Goal: Task Accomplishment & Management: Manage account settings

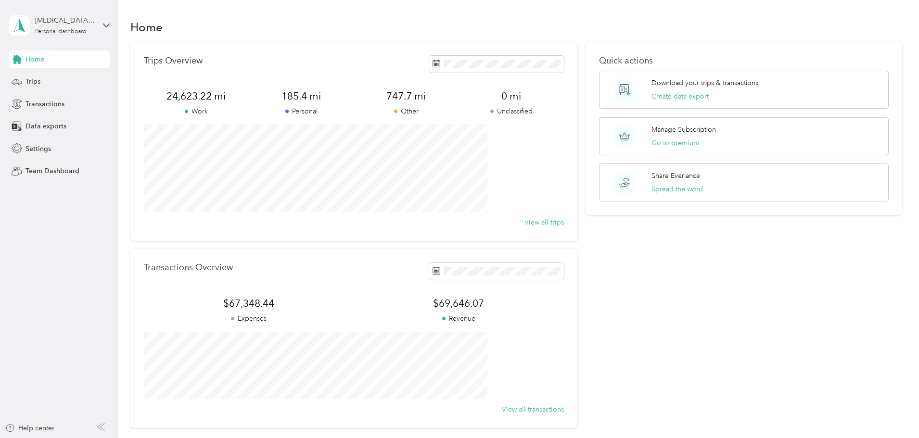
scroll to position [16, 0]
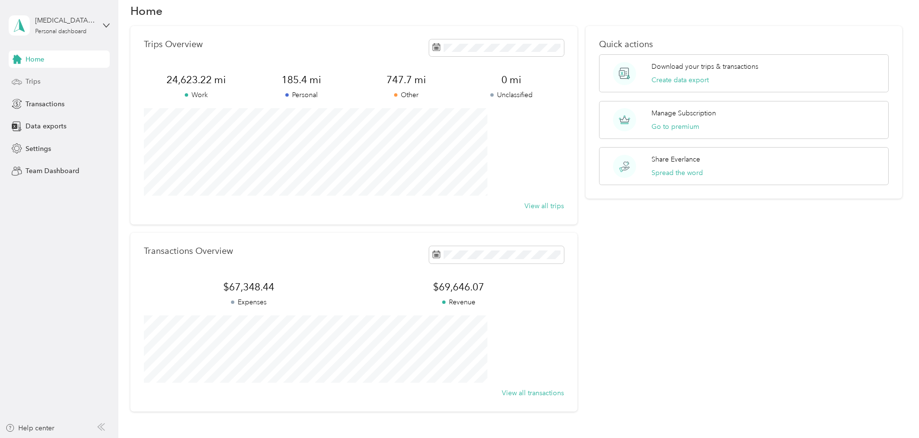
click at [33, 80] on span "Trips" at bounding box center [32, 81] width 15 height 10
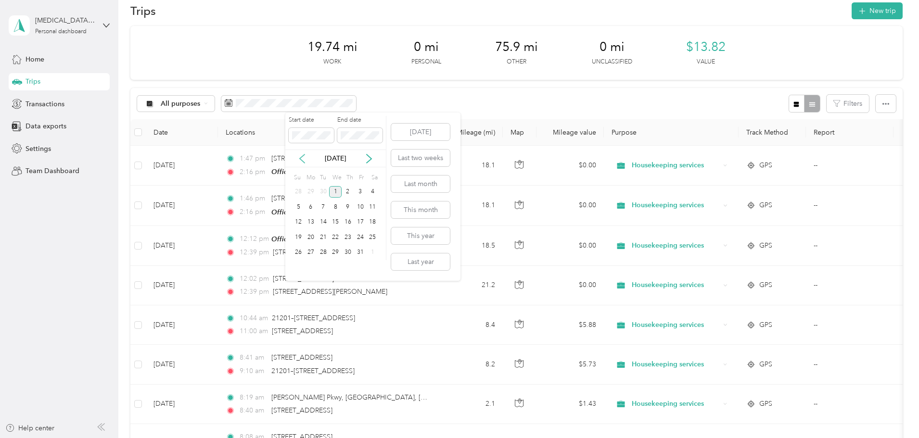
click at [297, 159] on icon at bounding box center [302, 159] width 10 height 10
click at [358, 236] on div "26" at bounding box center [360, 237] width 13 height 12
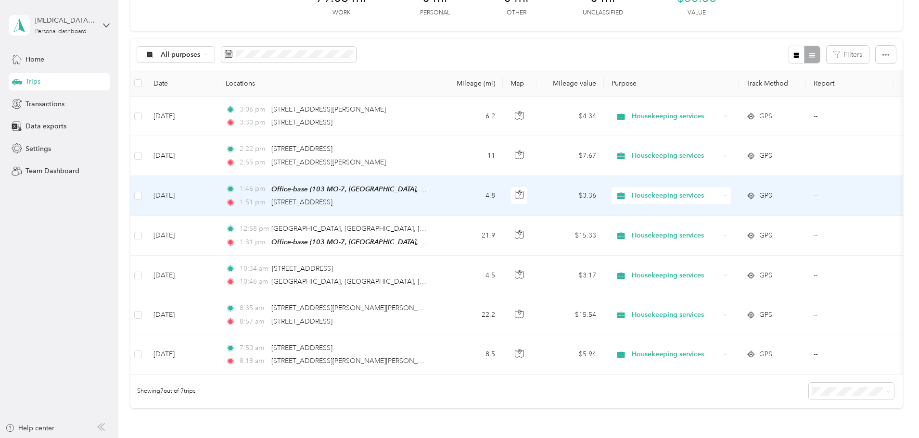
scroll to position [97, 0]
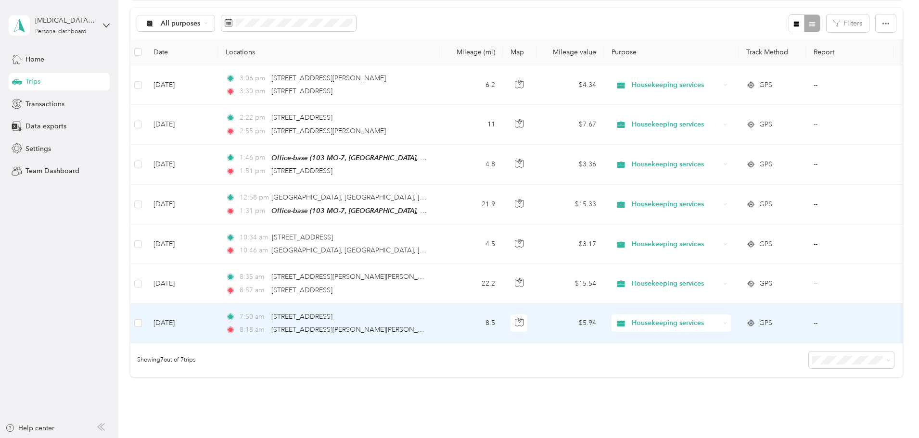
click at [503, 316] on td "8.5" at bounding box center [470, 323] width 63 height 39
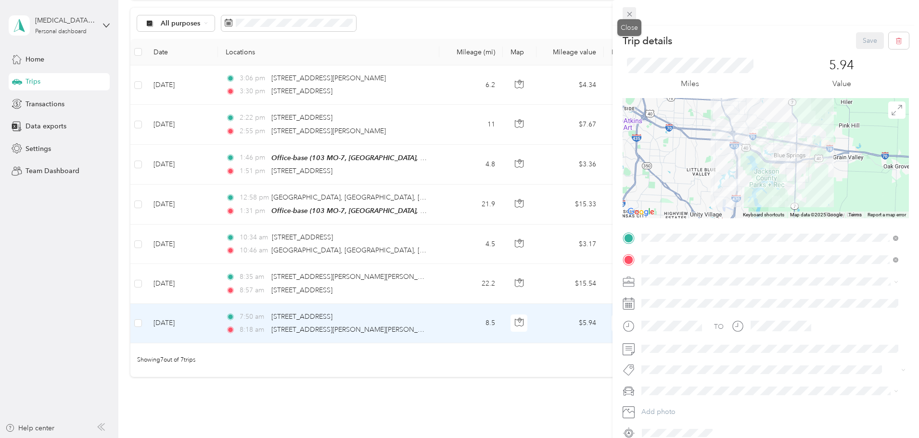
click at [628, 12] on icon at bounding box center [629, 14] width 8 height 8
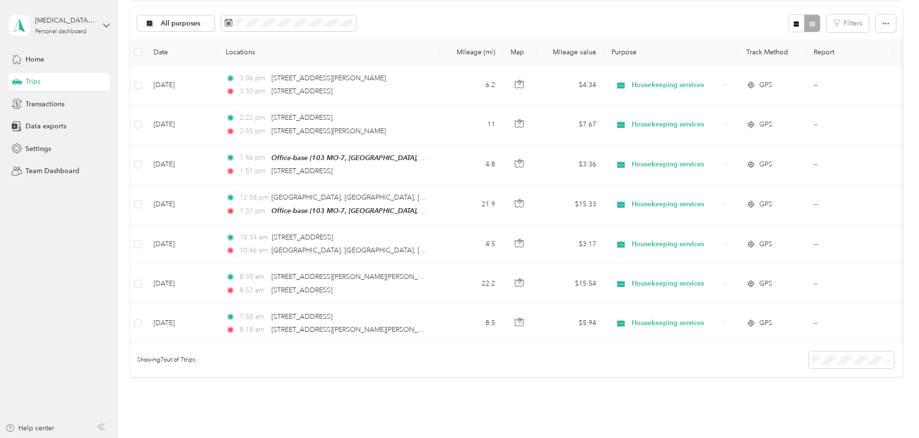
click at [873, 117] on div "79.08 mi Work 0 mi Personal 0 mi Other 0 mi Unclassified $55.36 Value All purpo…" at bounding box center [516, 178] width 772 height 465
click at [380, 13] on div "All purposes Filters" at bounding box center [516, 23] width 772 height 31
click at [356, 28] on span at bounding box center [288, 23] width 135 height 16
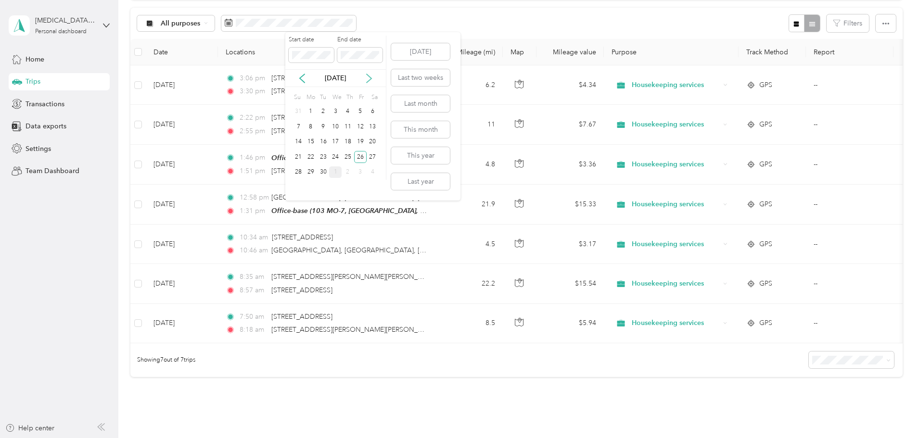
click at [373, 78] on icon at bounding box center [369, 79] width 10 height 10
click at [337, 113] on div "1" at bounding box center [335, 112] width 13 height 12
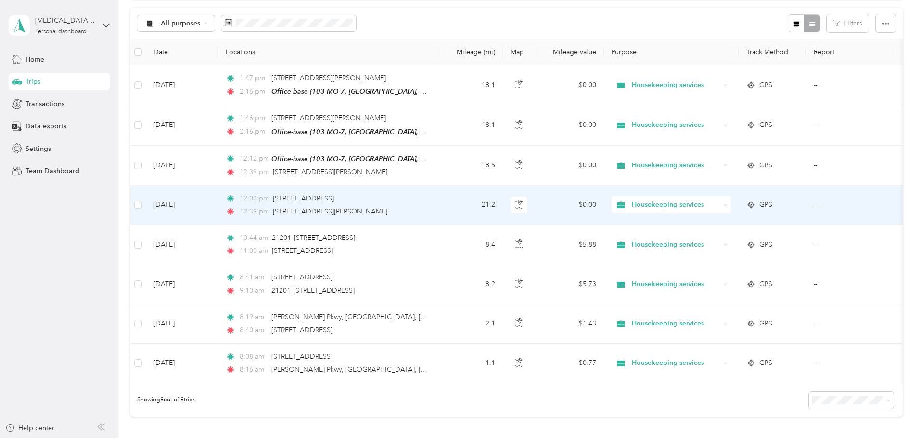
click at [503, 212] on td "21.2" at bounding box center [470, 205] width 63 height 39
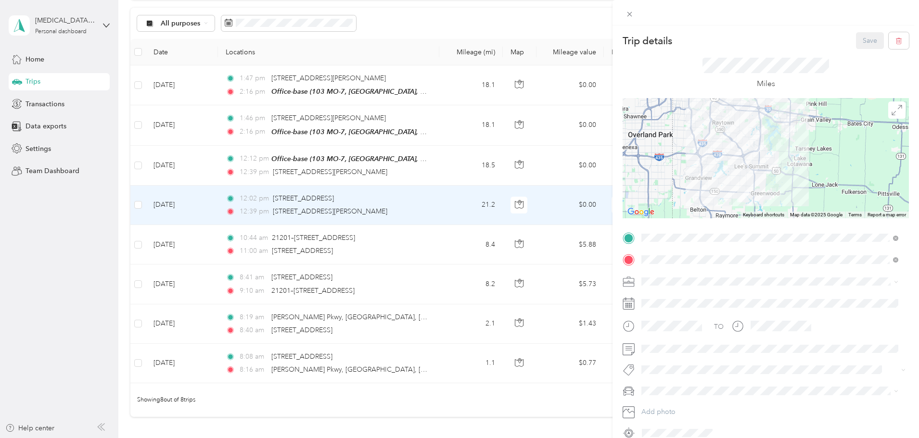
click at [663, 274] on span at bounding box center [773, 281] width 271 height 15
click at [685, 335] on li "Housekeeping services" at bounding box center [770, 329] width 264 height 17
click at [672, 344] on span at bounding box center [773, 348] width 271 height 15
click at [654, 404] on span "MDX" at bounding box center [651, 408] width 15 height 8
click at [865, 33] on button "Save" at bounding box center [870, 40] width 28 height 17
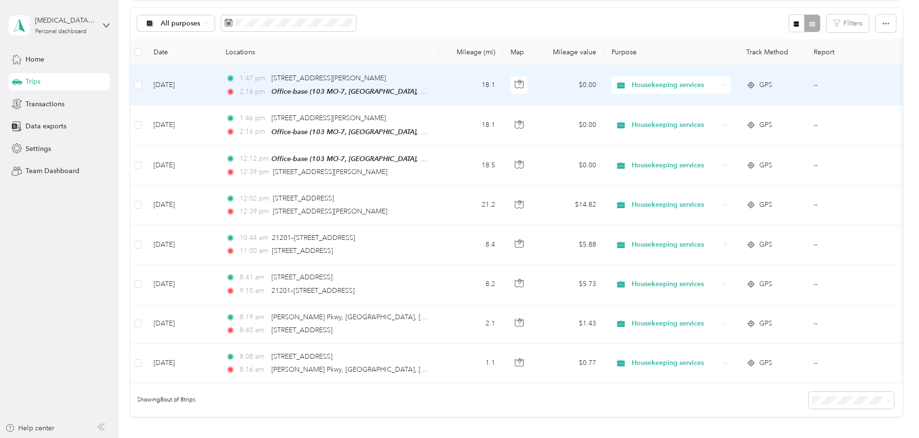
click at [503, 85] on td "18.1" at bounding box center [470, 85] width 63 height 40
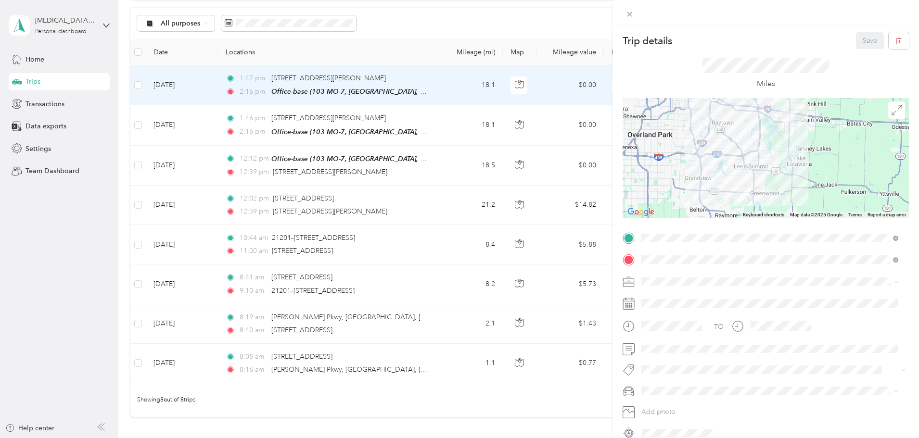
click at [670, 325] on li "Housekeeping services" at bounding box center [770, 329] width 264 height 17
click at [671, 386] on span at bounding box center [773, 390] width 271 height 15
click at [657, 404] on span "MDX" at bounding box center [651, 408] width 15 height 8
click at [857, 41] on button "Save" at bounding box center [870, 40] width 28 height 17
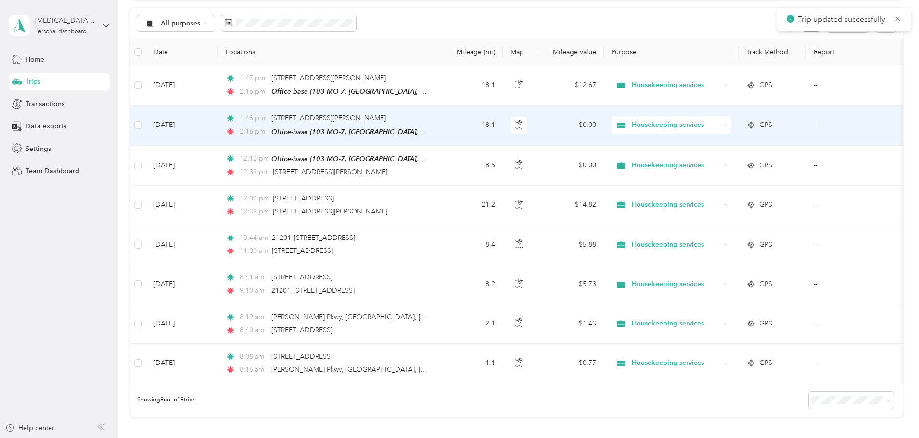
click at [503, 122] on td "18.1" at bounding box center [470, 125] width 63 height 40
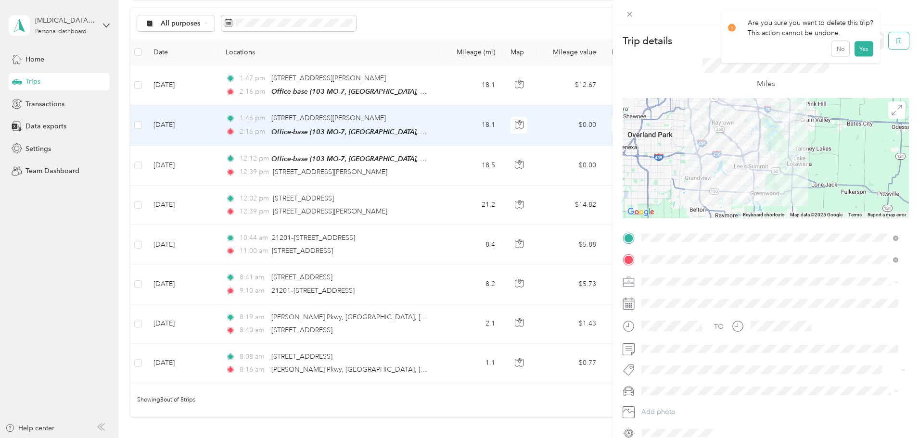
click at [895, 39] on icon "button" at bounding box center [898, 41] width 7 height 7
click at [859, 58] on button "Yes" at bounding box center [863, 52] width 19 height 15
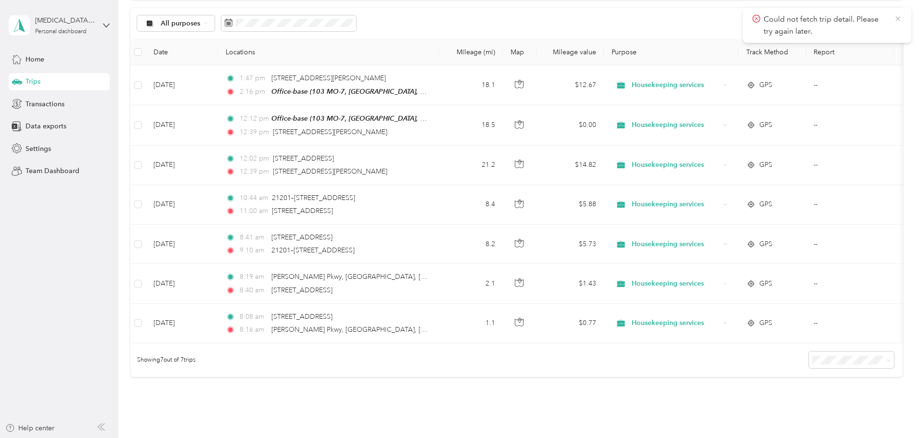
click at [899, 17] on icon at bounding box center [897, 18] width 4 height 4
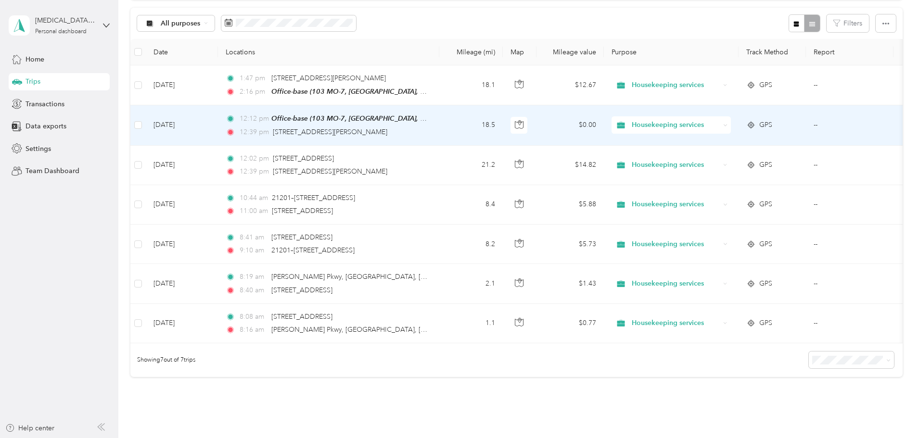
click at [439, 125] on td "12:12 pm Office-base ([GEOGRAPHIC_DATA], [GEOGRAPHIC_DATA], [GEOGRAPHIC_DATA], …" at bounding box center [328, 125] width 221 height 40
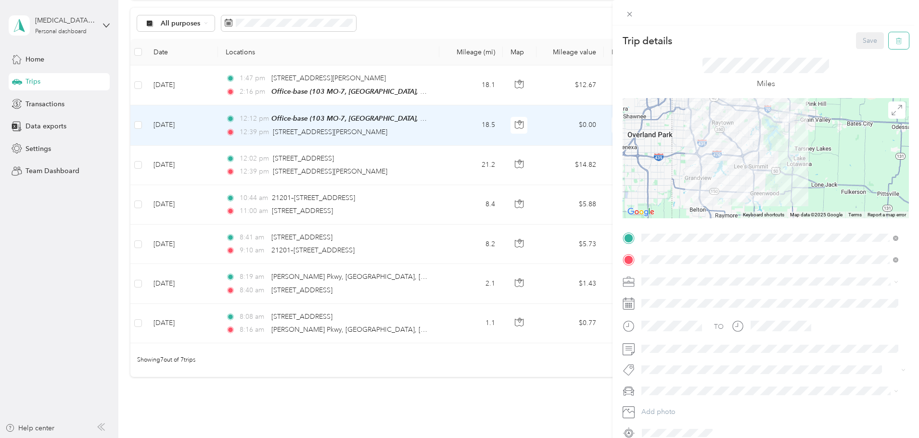
click at [895, 42] on icon "button" at bounding box center [898, 41] width 7 height 7
click at [861, 51] on button "Yes" at bounding box center [863, 52] width 19 height 15
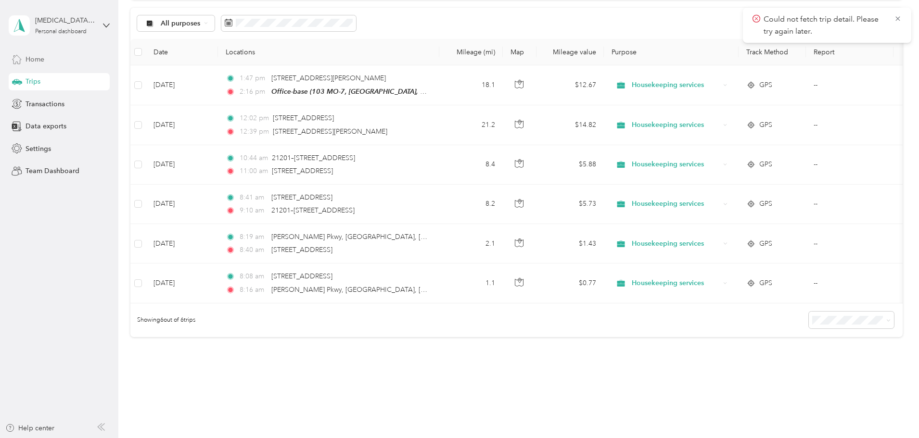
click at [27, 60] on span "Home" at bounding box center [34, 59] width 19 height 10
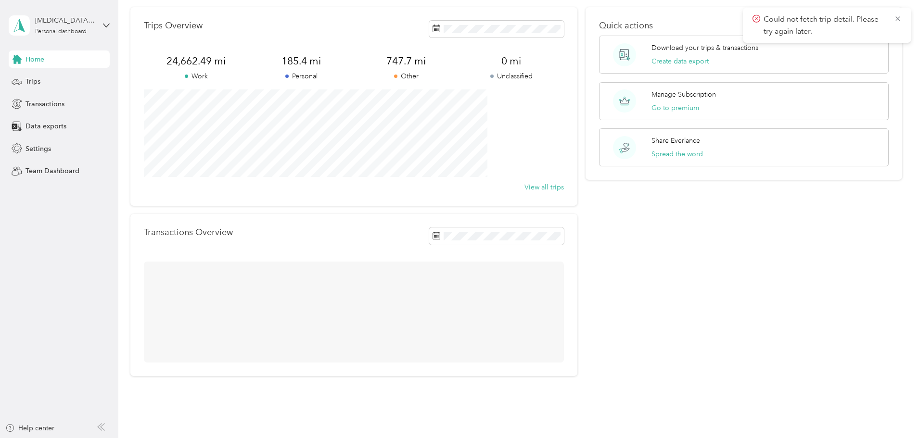
scroll to position [72, 0]
